Goal: Find specific page/section: Find specific page/section

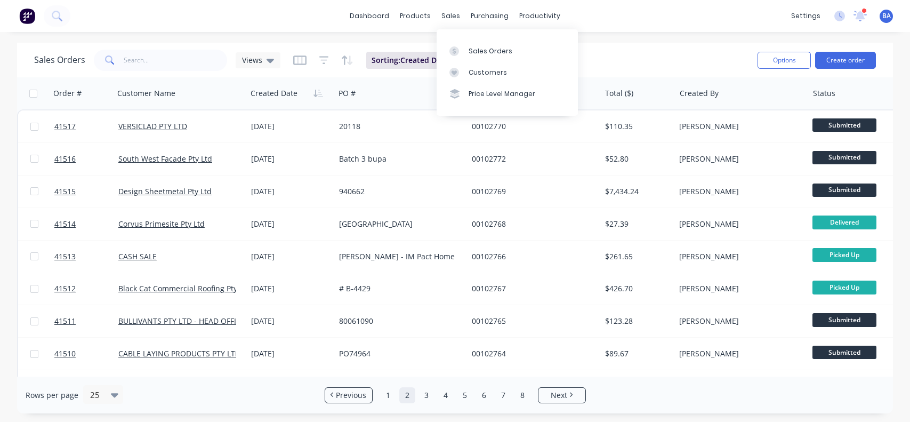
click at [475, 49] on div "Sales Orders" at bounding box center [491, 51] width 44 height 10
click at [475, 70] on div "Customers" at bounding box center [488, 73] width 38 height 10
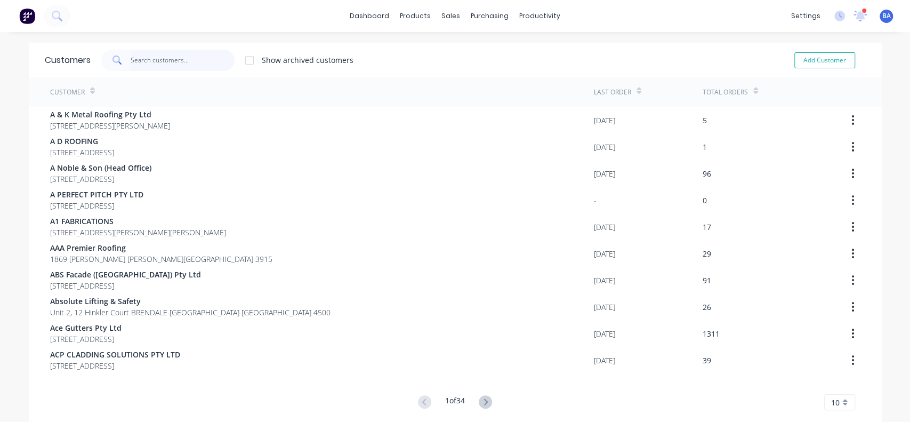
click at [156, 61] on input "text" at bounding box center [183, 60] width 104 height 21
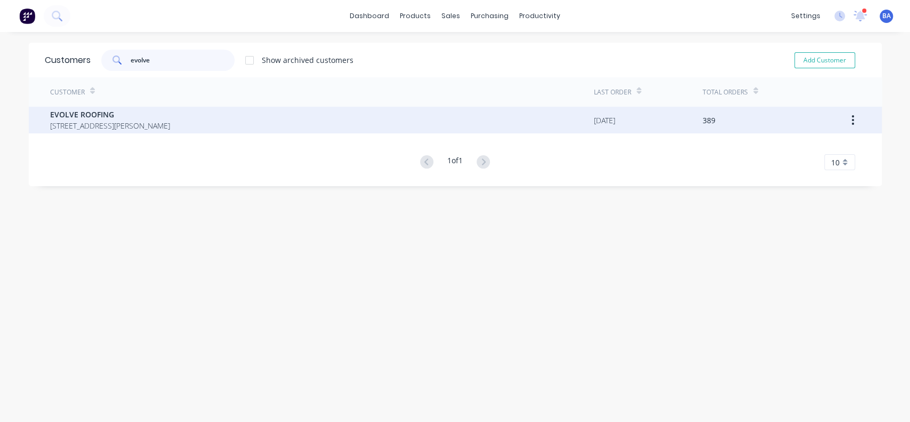
type input "evolve"
click at [79, 122] on span "[STREET_ADDRESS][PERSON_NAME]" at bounding box center [110, 125] width 120 height 11
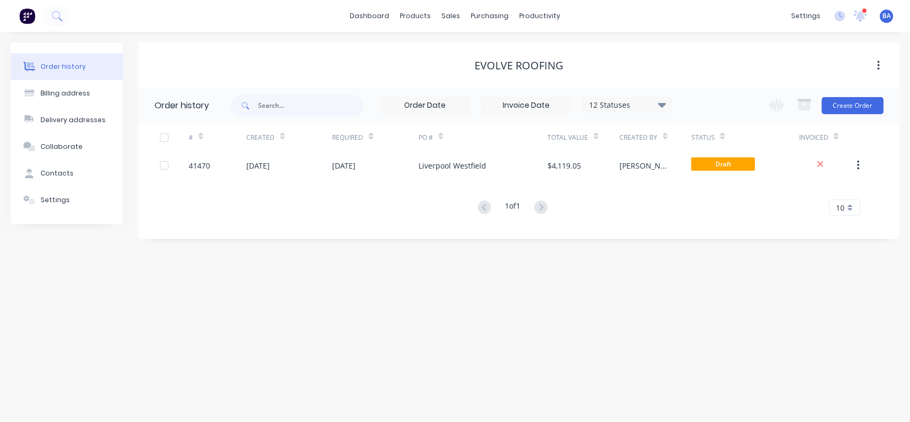
click at [662, 103] on icon at bounding box center [662, 104] width 8 height 5
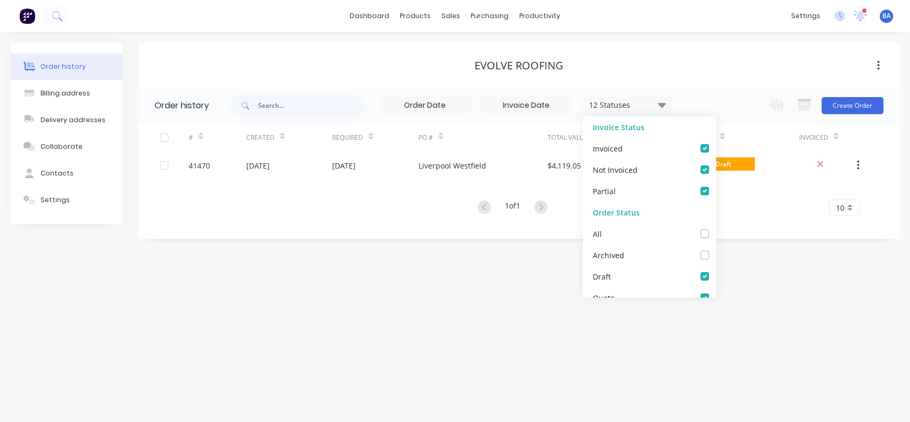
click at [716, 228] on label at bounding box center [716, 228] width 0 height 0
click at [716, 232] on input "checkbox" at bounding box center [720, 233] width 9 height 10
checkbox input "true"
click at [783, 299] on div "Order history Billing address Delivery addresses Collaborate Contacts Settings …" at bounding box center [455, 227] width 910 height 390
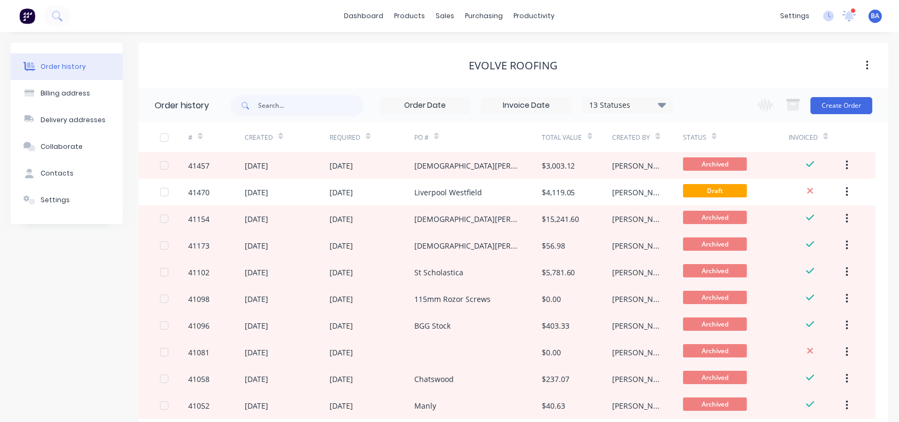
click at [282, 141] on div at bounding box center [280, 136] width 5 height 16
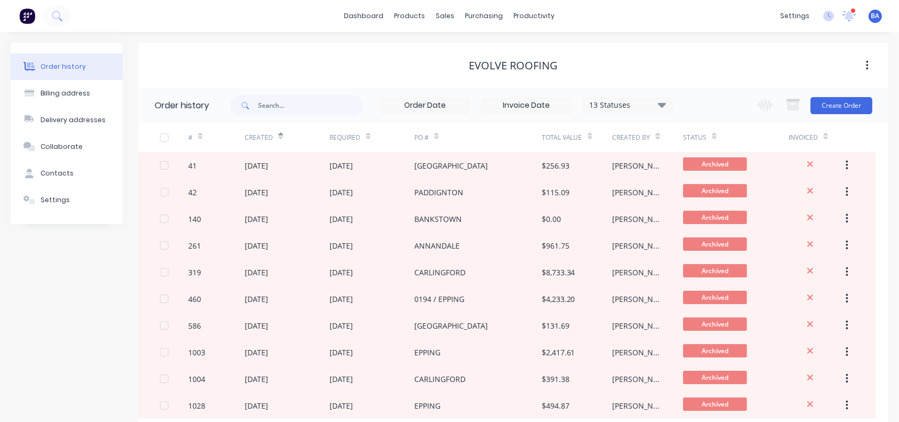
click at [282, 141] on div at bounding box center [280, 136] width 5 height 16
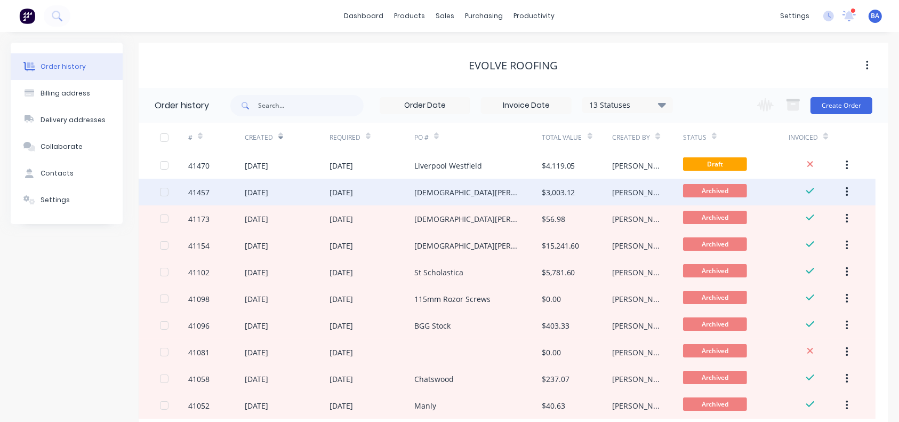
click at [464, 187] on div "[DEMOGRAPHIC_DATA][PERSON_NAME]" at bounding box center [477, 192] width 127 height 27
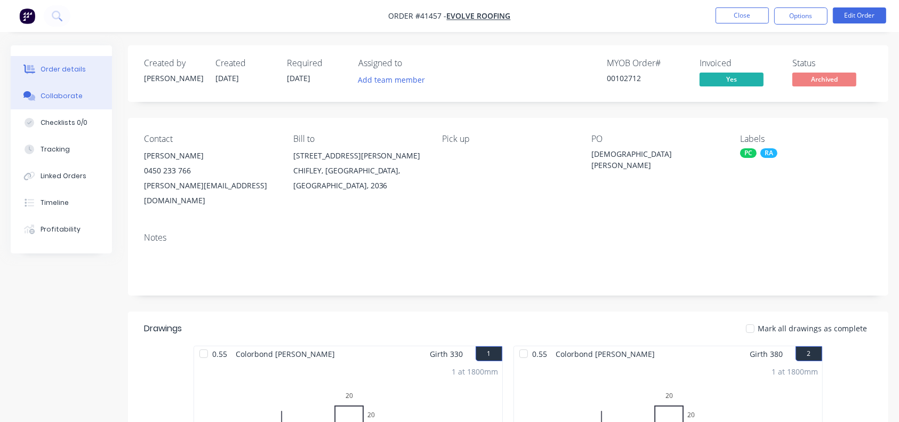
click at [53, 96] on div "Collaborate" at bounding box center [62, 96] width 42 height 10
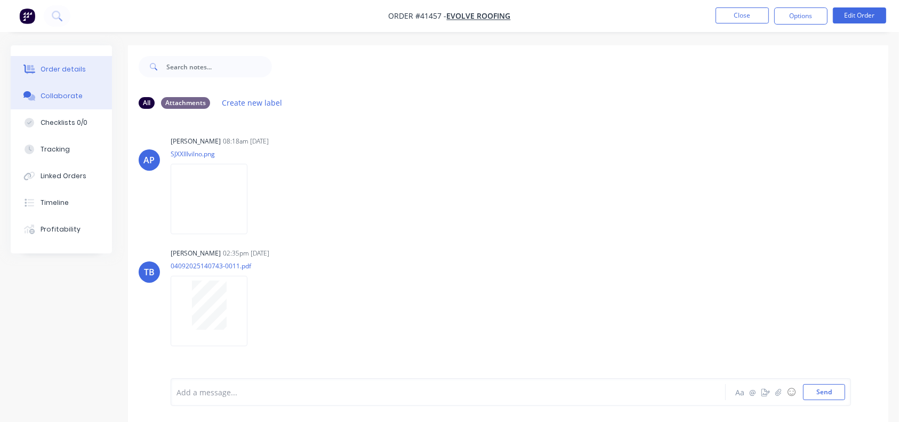
click at [45, 67] on div "Order details" at bounding box center [63, 70] width 45 height 10
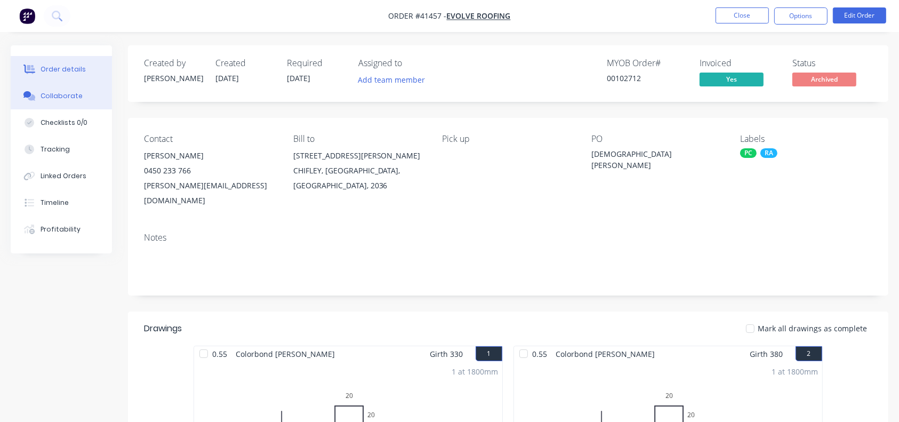
click at [84, 90] on button "Collaborate" at bounding box center [61, 96] width 101 height 27
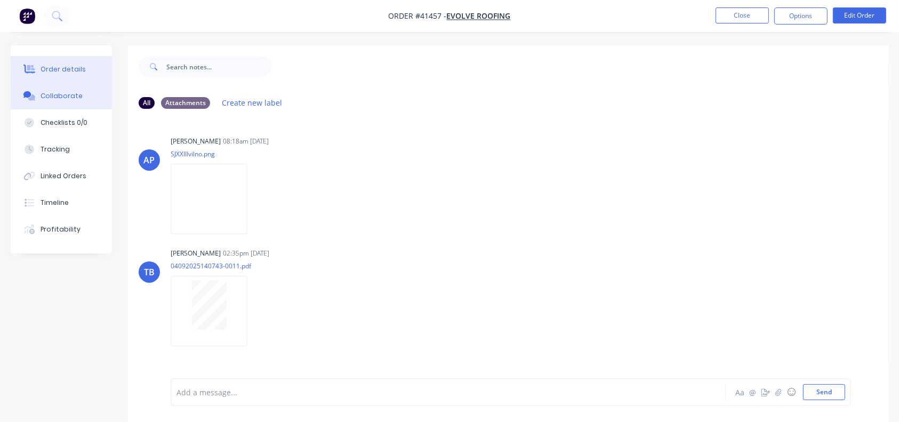
click at [77, 70] on div "Order details" at bounding box center [63, 70] width 45 height 10
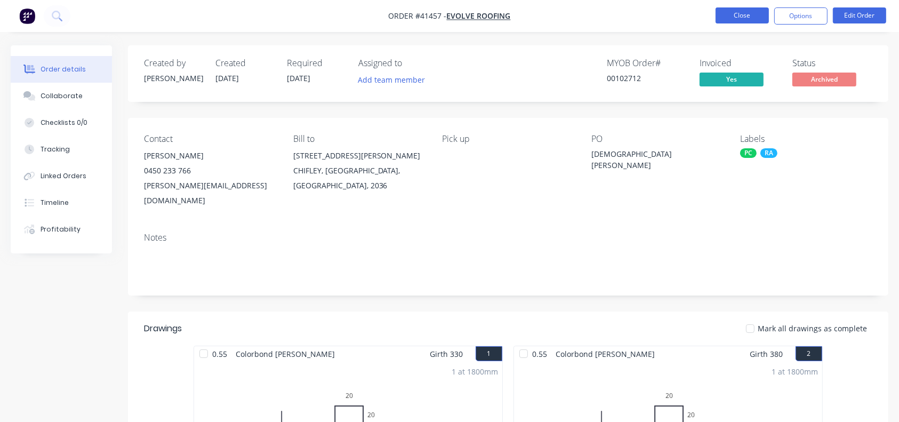
click at [750, 15] on button "Close" at bounding box center [742, 15] width 53 height 16
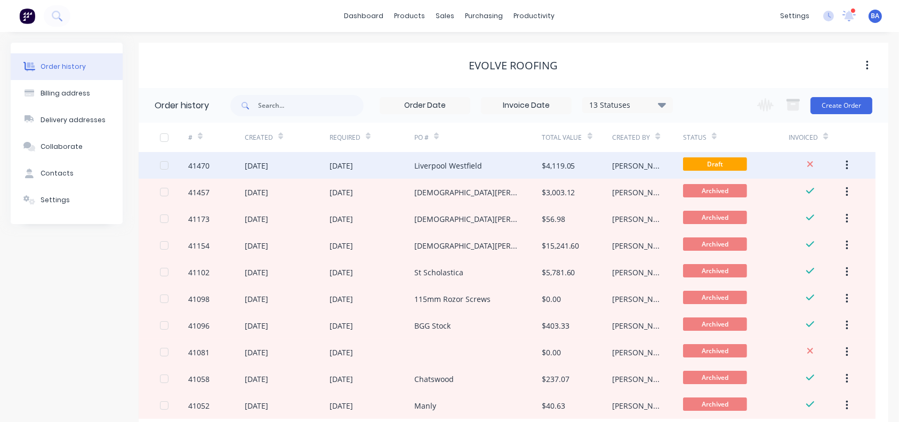
click at [342, 165] on div "[DATE]" at bounding box center [341, 165] width 23 height 11
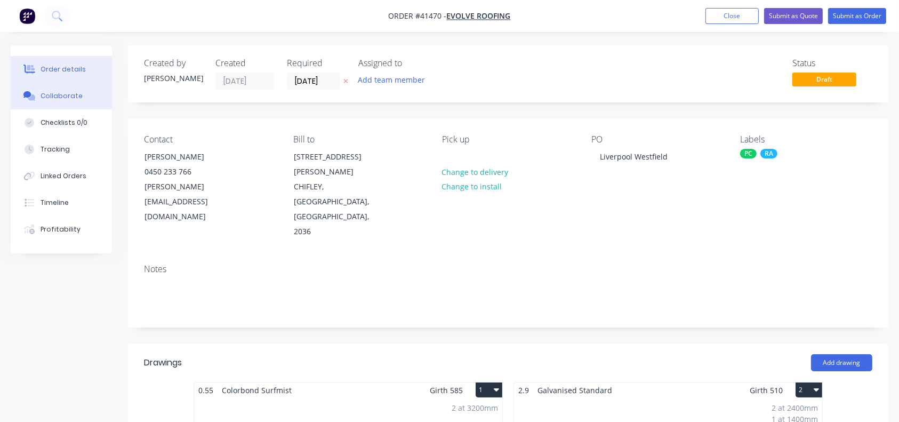
click at [43, 91] on div "Collaborate" at bounding box center [62, 96] width 42 height 10
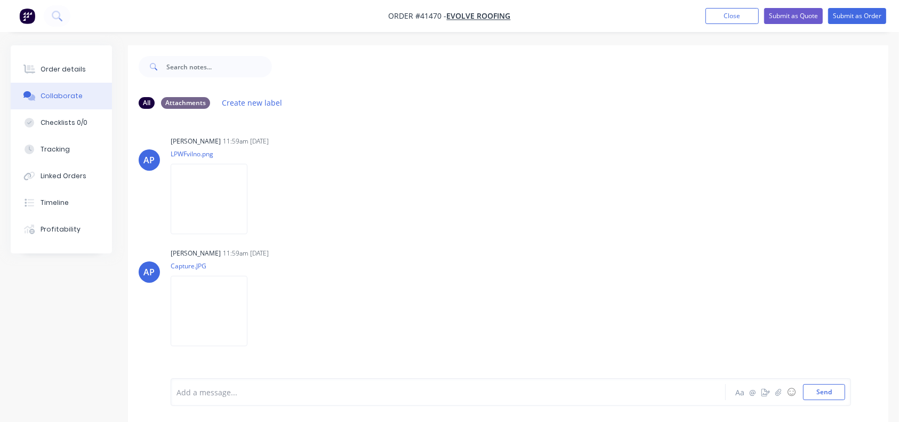
scroll to position [85, 0]
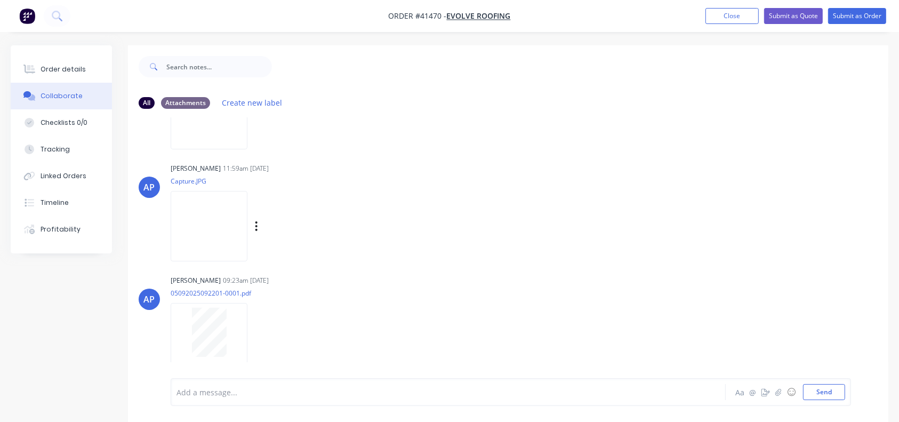
click at [247, 216] on img at bounding box center [209, 226] width 77 height 70
click at [55, 62] on button "Order details" at bounding box center [61, 69] width 101 height 27
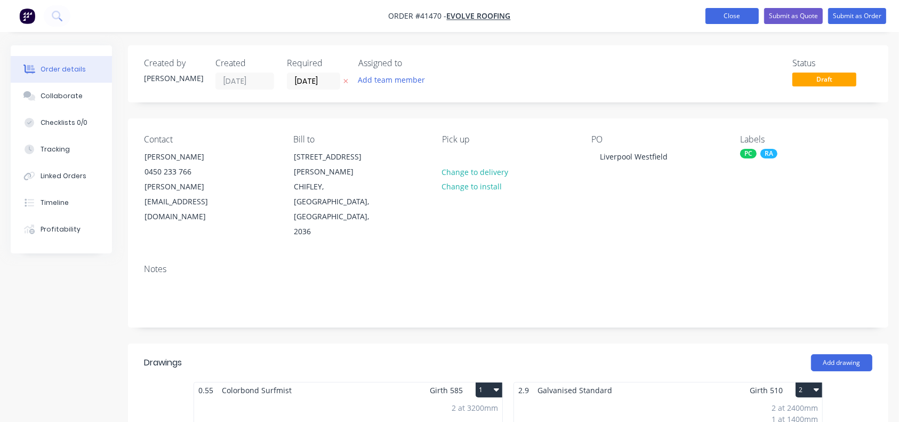
click at [731, 9] on button "Close" at bounding box center [731, 16] width 53 height 16
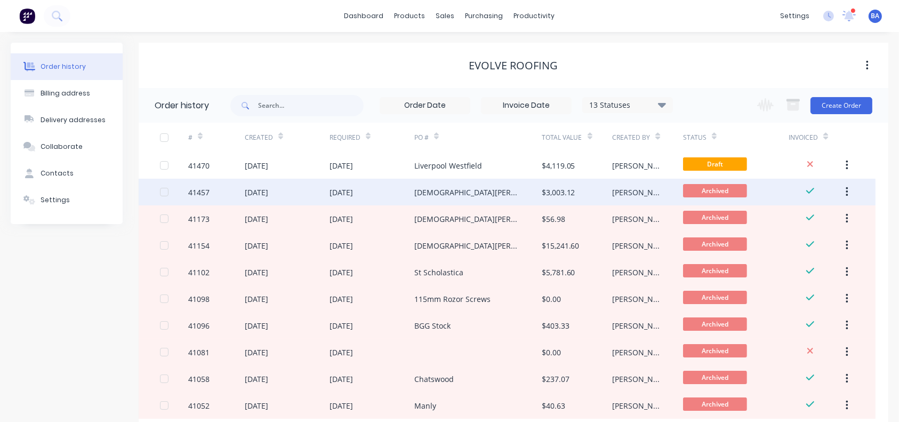
click at [432, 187] on div "[DEMOGRAPHIC_DATA][PERSON_NAME]" at bounding box center [467, 192] width 106 height 11
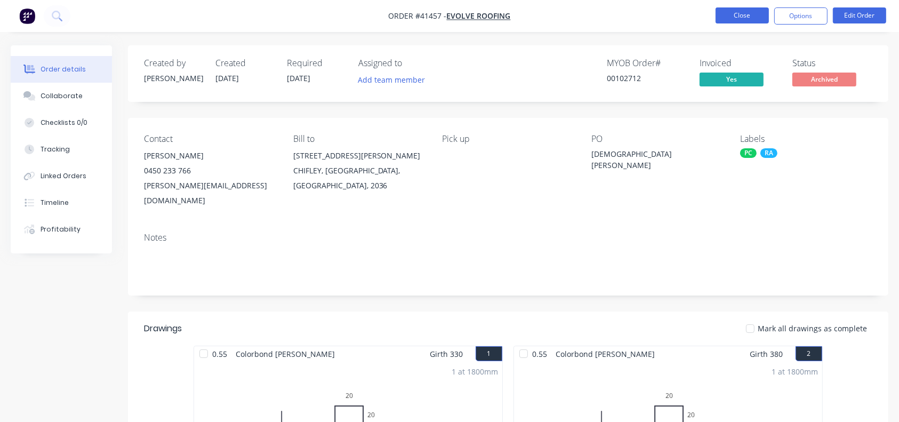
click at [725, 17] on button "Close" at bounding box center [742, 15] width 53 height 16
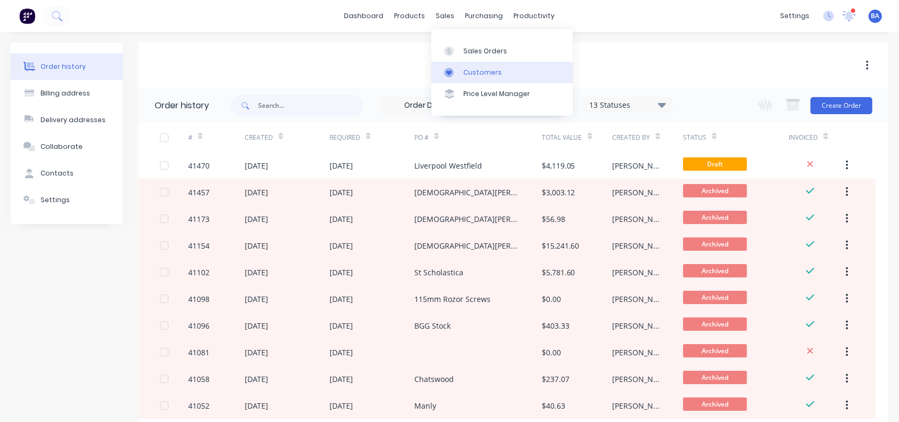
click at [457, 70] on div at bounding box center [452, 73] width 16 height 10
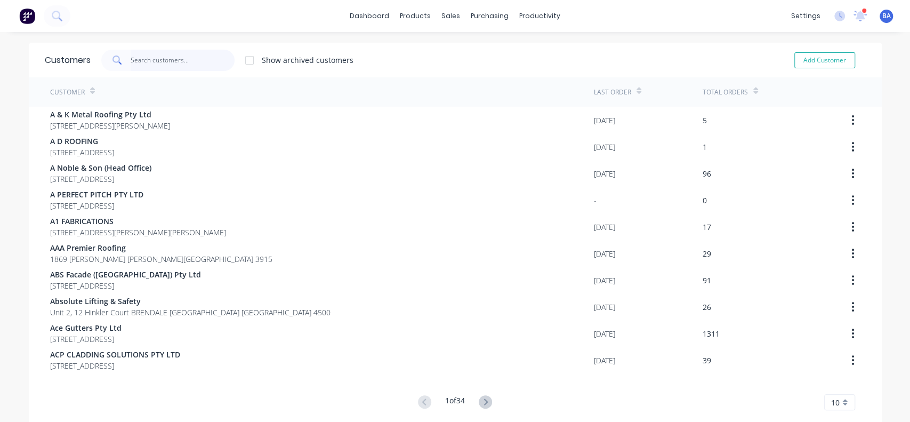
click at [208, 62] on input "text" at bounding box center [183, 60] width 104 height 21
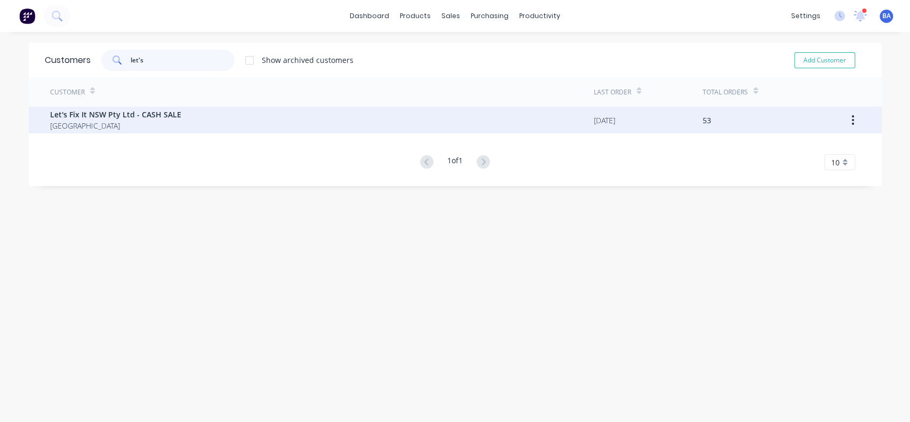
type input "let's"
click at [93, 117] on span "Let's Fix It NSW Pty Ltd - CASH SALE" at bounding box center [115, 114] width 131 height 11
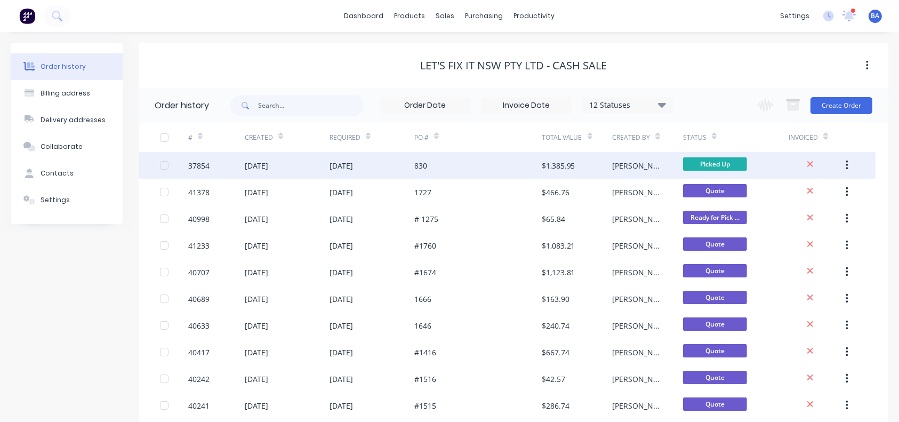
click at [442, 168] on div "830" at bounding box center [477, 165] width 127 height 27
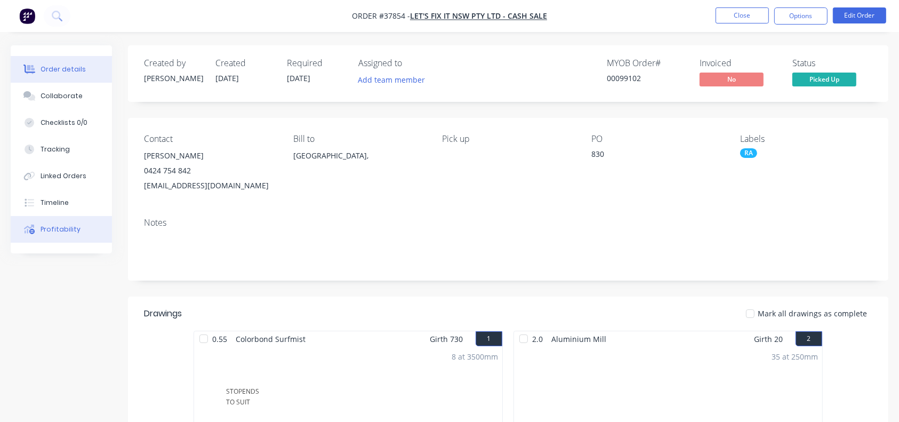
click at [69, 224] on button "Profitability" at bounding box center [61, 229] width 101 height 27
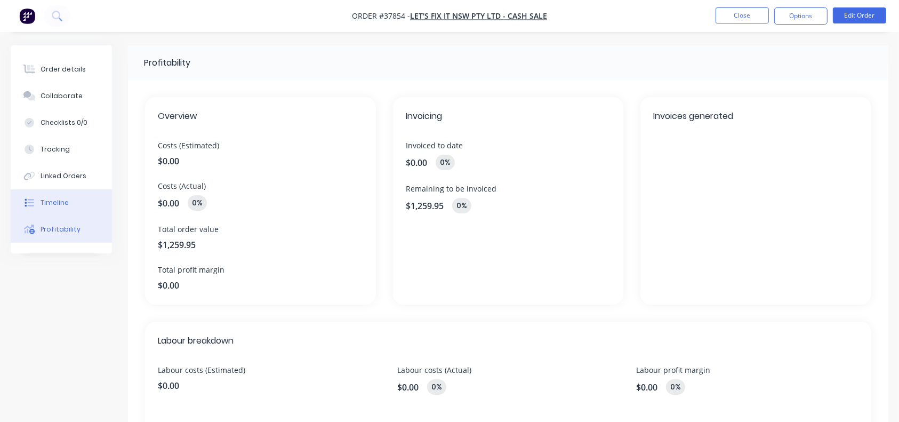
click at [31, 211] on button "Timeline" at bounding box center [61, 202] width 101 height 27
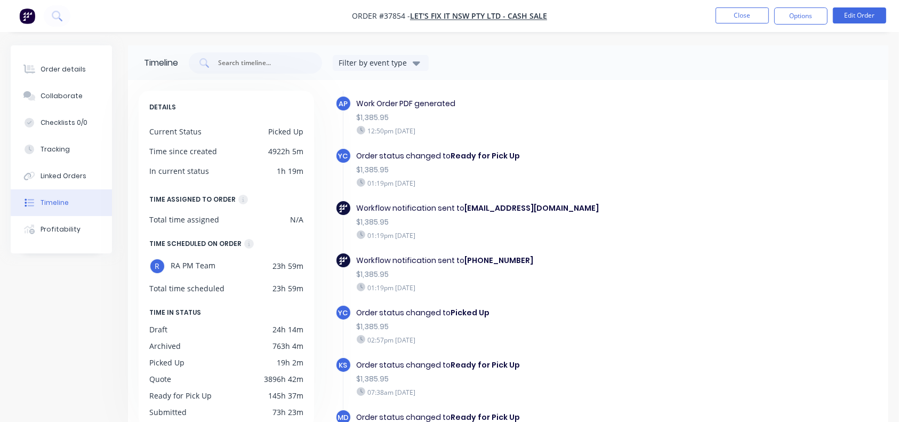
scroll to position [85, 0]
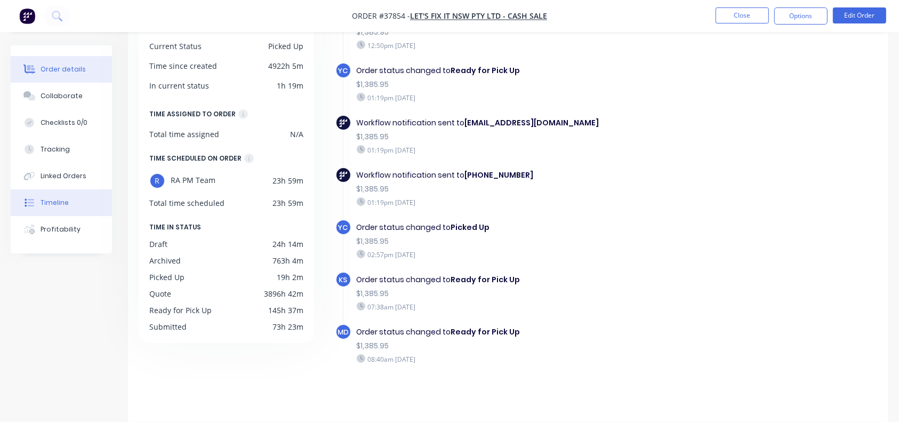
click at [79, 65] on div "Order details" at bounding box center [63, 70] width 45 height 10
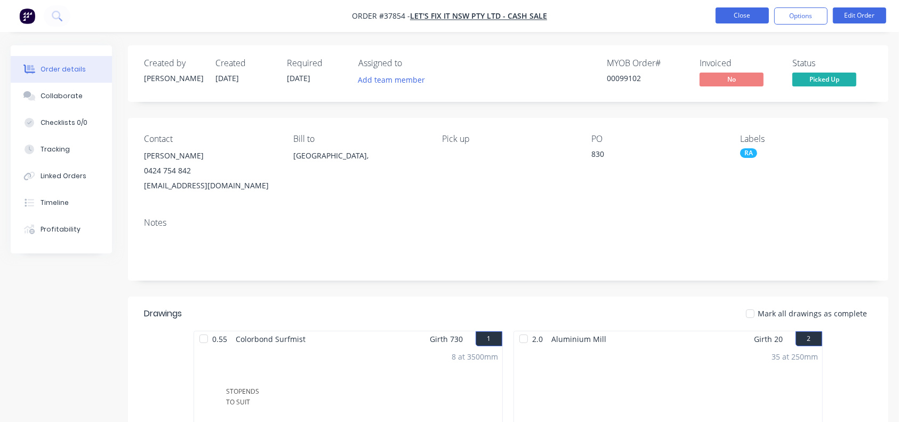
click at [740, 13] on button "Close" at bounding box center [742, 15] width 53 height 16
